Goal: Transaction & Acquisition: Purchase product/service

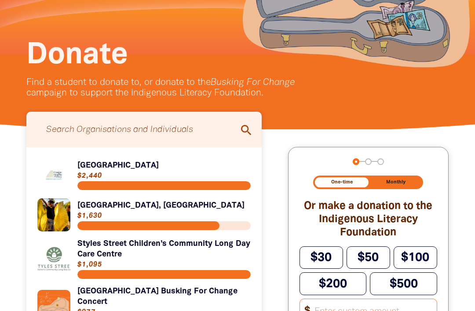
scroll to position [117, 0]
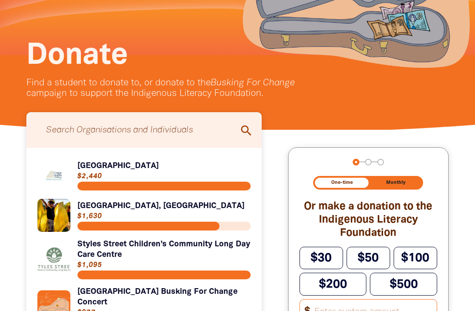
click at [106, 127] on input "Search for individuals and teams:" at bounding box center [144, 130] width 218 height 27
type input "The"
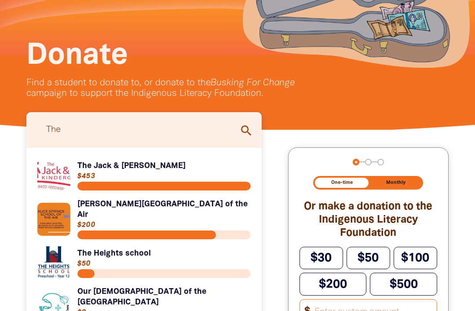
click at [151, 165] on link "Link to The Jack & [PERSON_NAME]" at bounding box center [143, 175] width 213 height 33
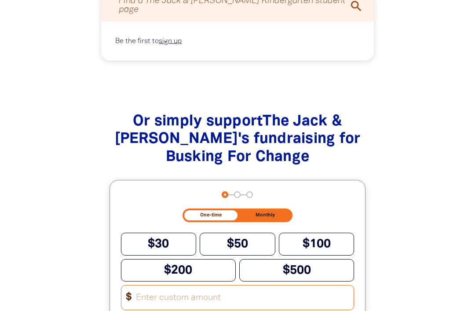
scroll to position [786, 0]
click at [329, 238] on span "$100" at bounding box center [316, 243] width 28 height 11
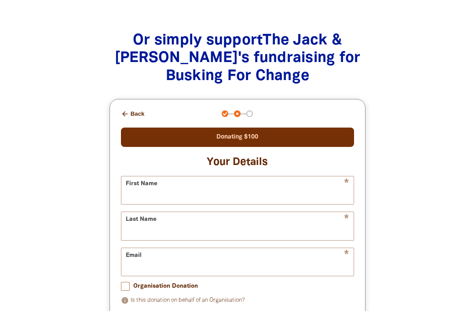
scroll to position [872, 0]
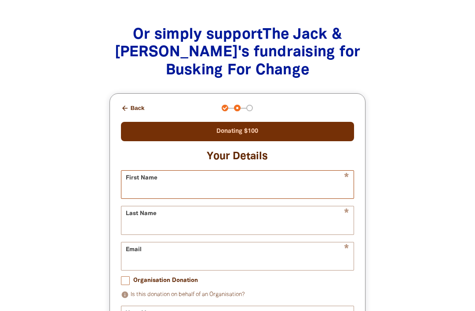
click at [332, 174] on input "First Name" at bounding box center [237, 185] width 233 height 28
type input "[PERSON_NAME]"
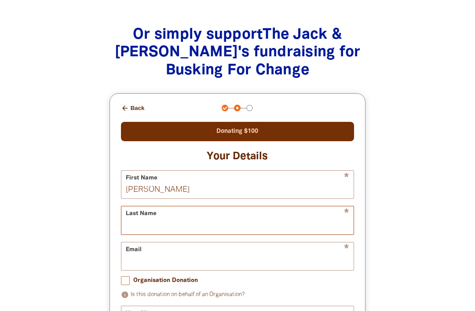
click at [217, 215] on input "Last Name" at bounding box center [237, 220] width 233 height 28
type input "Fenwick"
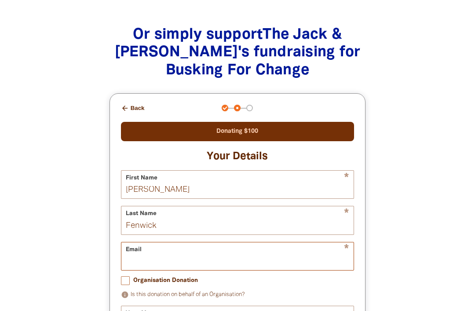
click at [246, 243] on input "Email" at bounding box center [237, 256] width 233 height 28
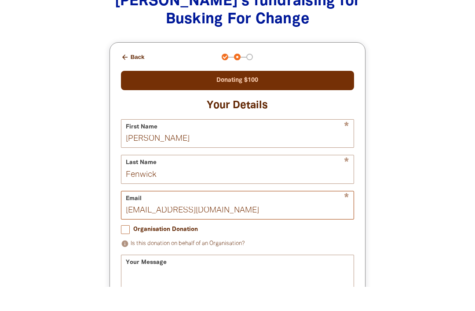
scroll to position [900, 0]
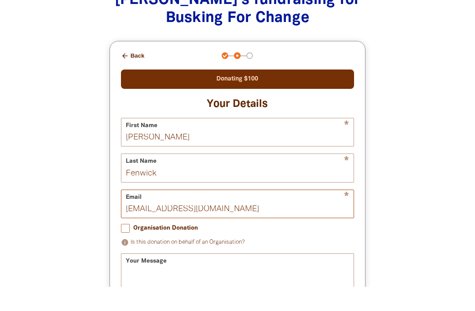
type input "[EMAIL_ADDRESS][DOMAIN_NAME]"
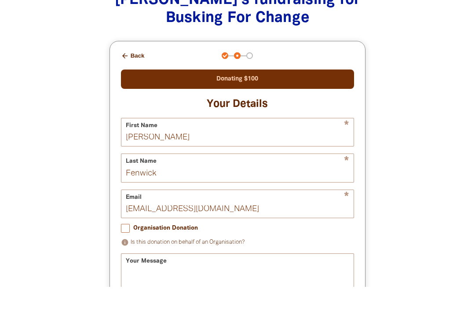
click at [123, 248] on input "Organisation Donation" at bounding box center [125, 252] width 9 height 9
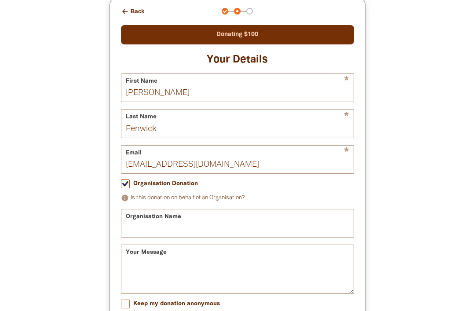
scroll to position [969, 0]
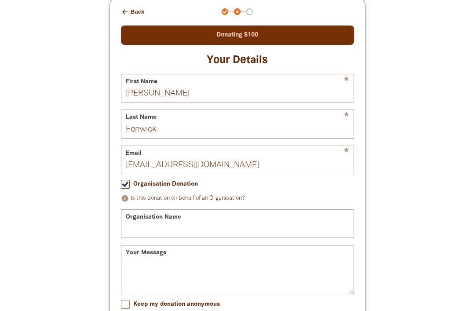
click at [125, 180] on input "Organisation Donation" at bounding box center [125, 184] width 9 height 9
checkbox input "false"
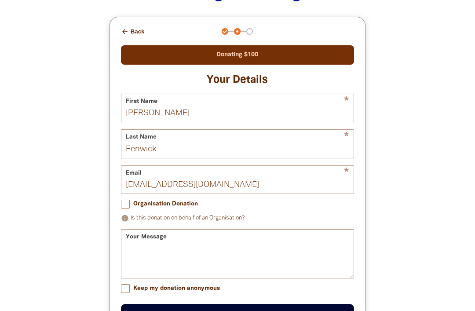
scroll to position [945, 0]
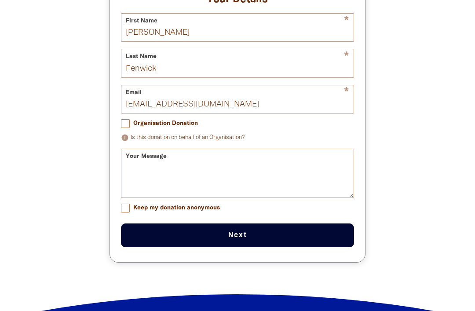
click at [138, 224] on button "Next chevron_right" at bounding box center [237, 235] width 233 height 24
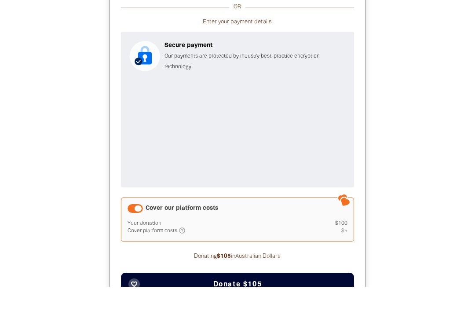
scroll to position [1038, 0]
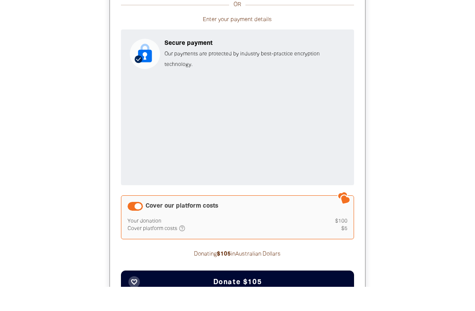
click at [322, 295] on button "favorite_border Donate $105" at bounding box center [237, 307] width 233 height 24
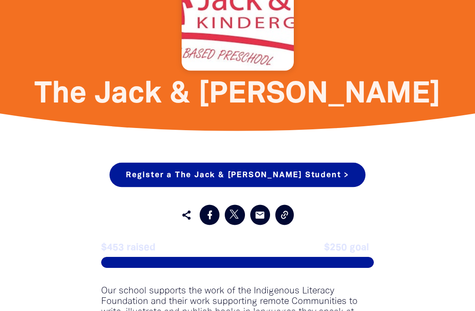
scroll to position [346, 0]
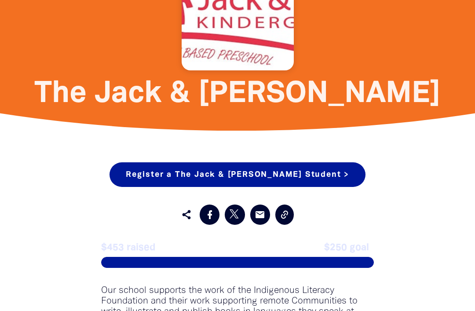
click at [338, 168] on link "Register a The Jack & [PERSON_NAME] Student >" at bounding box center [237, 174] width 256 height 25
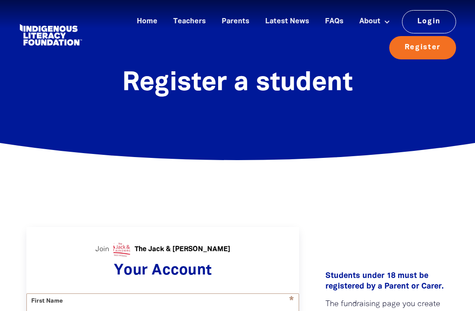
select select "AU"
click at [345, 42] on link "Busking For Change" at bounding box center [374, 42] width 71 height 16
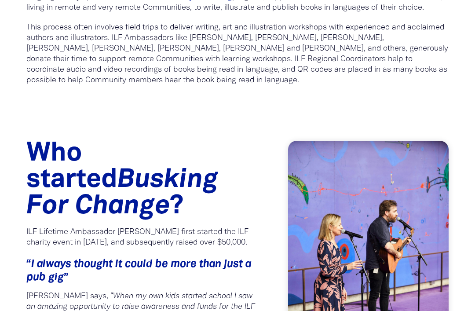
scroll to position [645, 0]
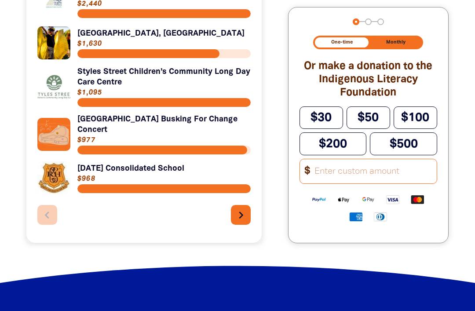
click at [238, 215] on icon "chevron_right" at bounding box center [241, 215] width 14 height 14
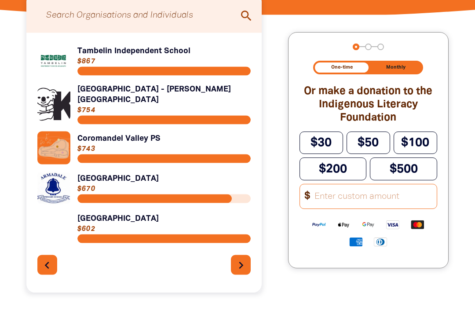
scroll to position [222, 0]
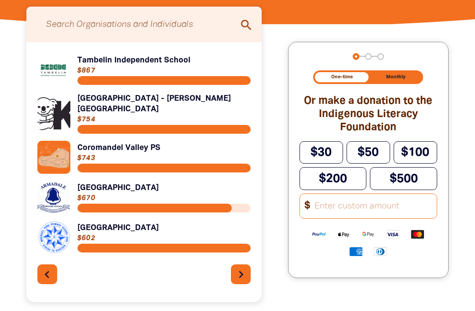
click at [237, 267] on icon "chevron_right" at bounding box center [241, 274] width 14 height 14
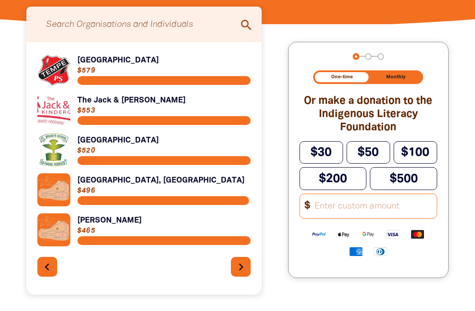
click at [236, 262] on icon "chevron_right" at bounding box center [241, 267] width 14 height 14
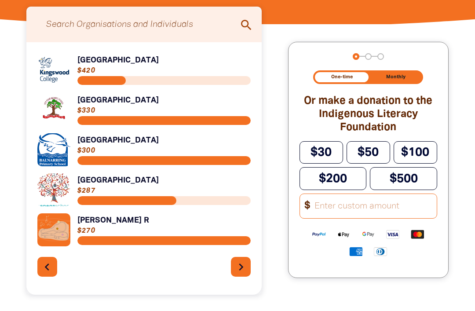
click at [235, 264] on icon "chevron_right" at bounding box center [241, 267] width 14 height 14
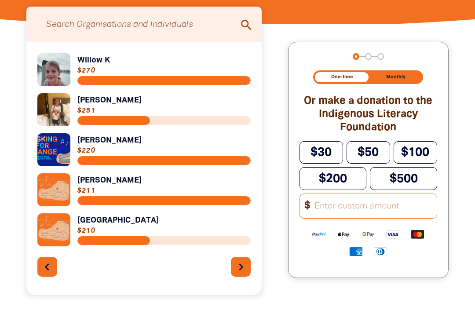
click at [45, 266] on icon "chevron_left" at bounding box center [47, 267] width 14 height 14
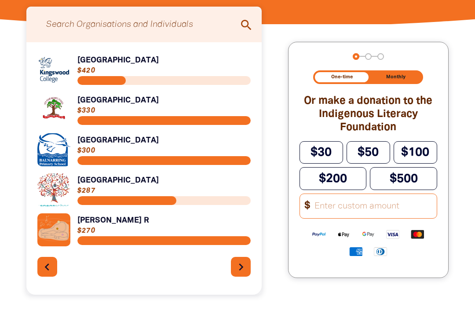
click at [49, 269] on icon "chevron_left" at bounding box center [47, 267] width 14 height 14
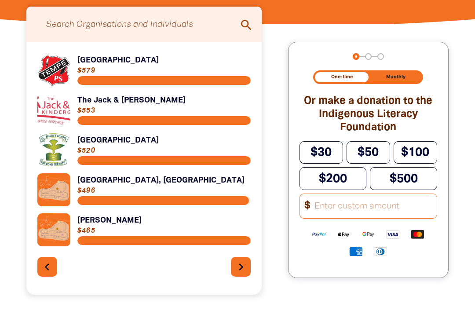
click at [34, 274] on div "Link to Tempe Public School Tempe Public School $579 Link to The Jack & Jill Ki…" at bounding box center [143, 168] width 235 height 252
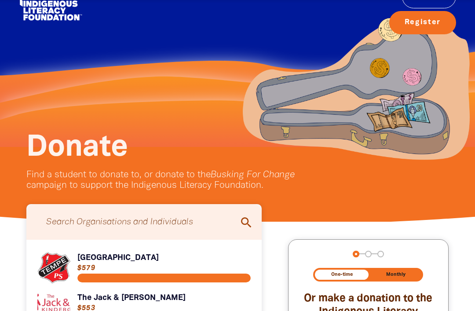
scroll to position [0, 0]
